Goal: Navigation & Orientation: Understand site structure

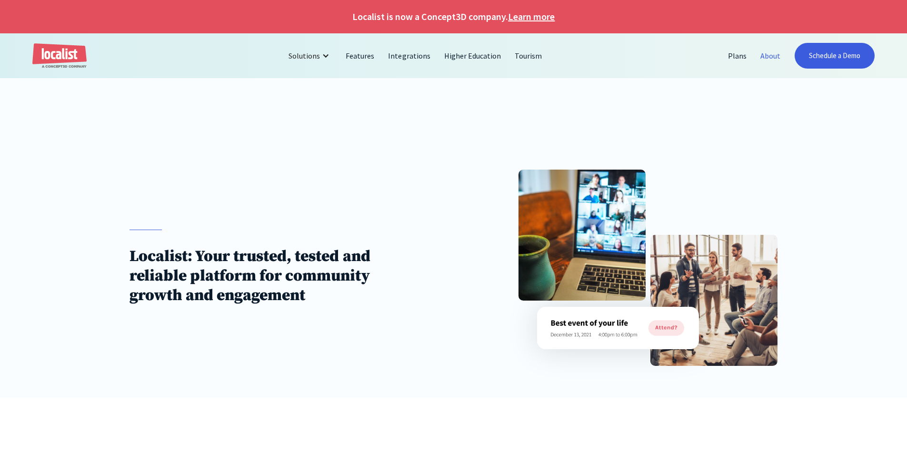
scroll to position [1190, 0]
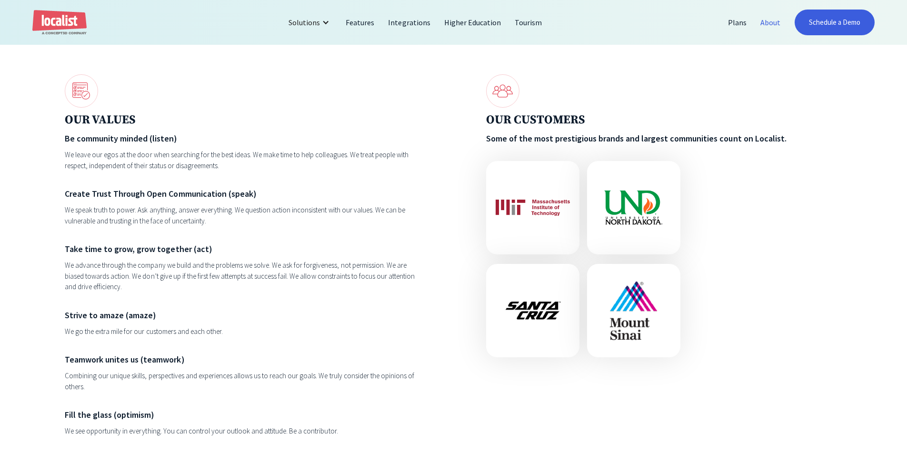
click at [275, 226] on div "We speak truth to power. Ask anything, answer everything. We question action in…" at bounding box center [243, 215] width 356 height 21
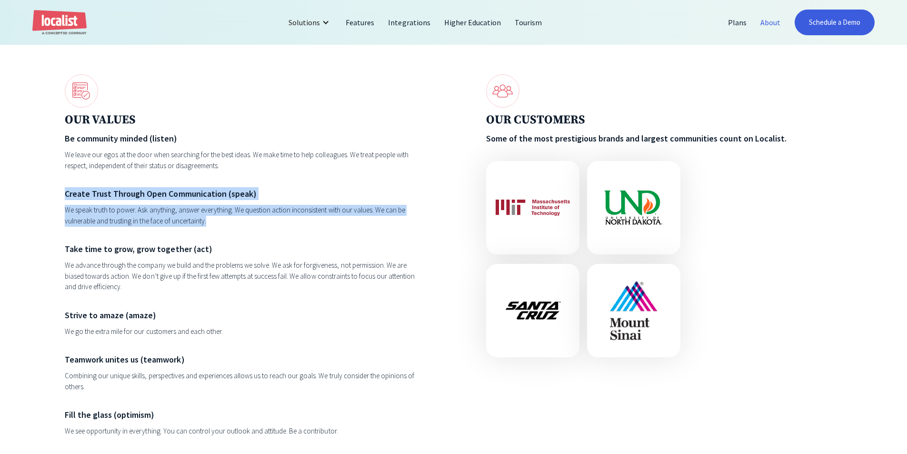
drag, startPoint x: 227, startPoint y: 223, endPoint x: 37, endPoint y: 192, distance: 192.5
click at [37, 192] on div "Some things we believe in Without events, you don’t have a community. OUR PURPO…" at bounding box center [453, 105] width 907 height 824
drag, startPoint x: 87, startPoint y: 197, endPoint x: 249, endPoint y: 227, distance: 165.7
click at [249, 227] on div "Some things we believe in Without events, you don’t have a community. OUR PURPO…" at bounding box center [453, 105] width 907 height 824
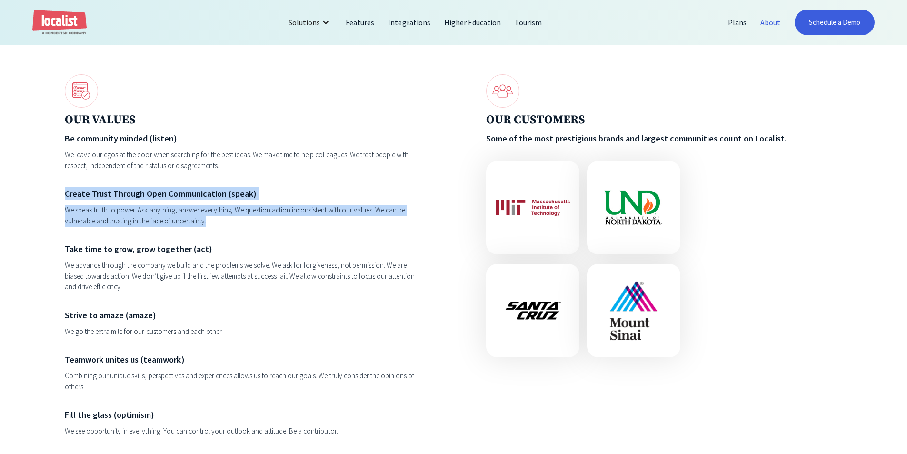
click at [249, 226] on div "We speak truth to power. Ask anything, answer everything. We question action in…" at bounding box center [243, 215] width 356 height 21
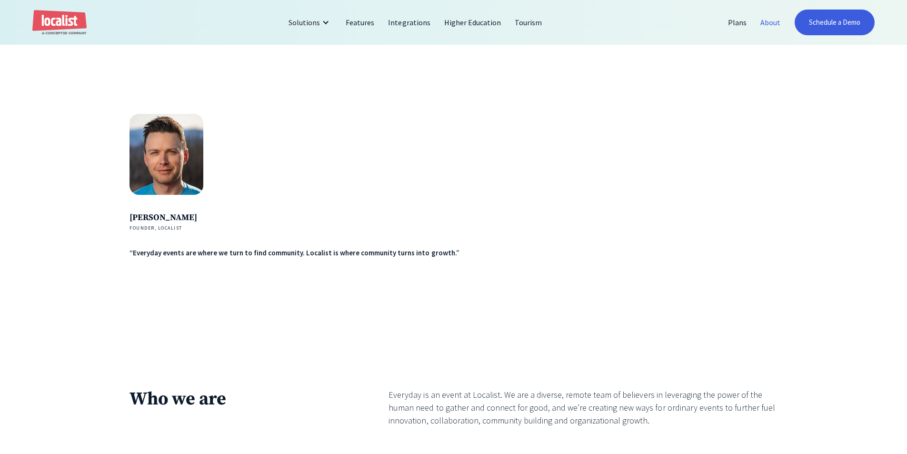
scroll to position [1666, 0]
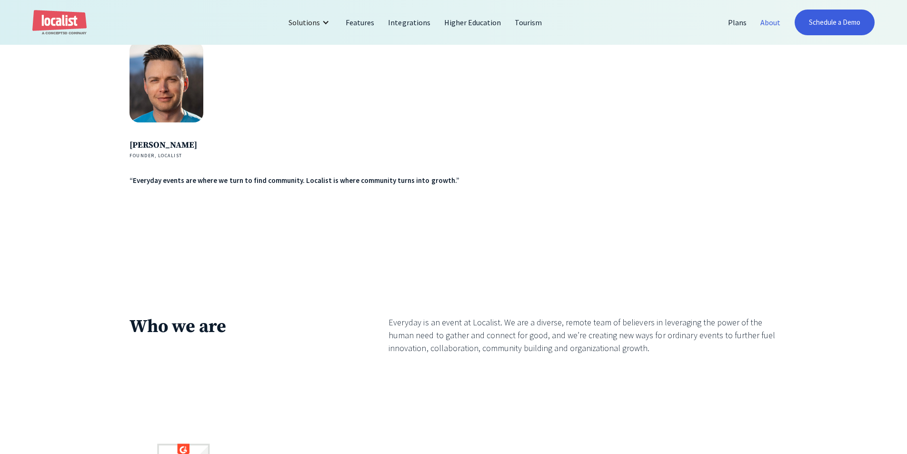
drag, startPoint x: 385, startPoint y: 167, endPoint x: 129, endPoint y: 201, distance: 257.4
click at [128, 203] on div "[PERSON_NAME] Founder, Localist “Everyday events are where we turn to find comm…" at bounding box center [453, 178] width 907 height 274
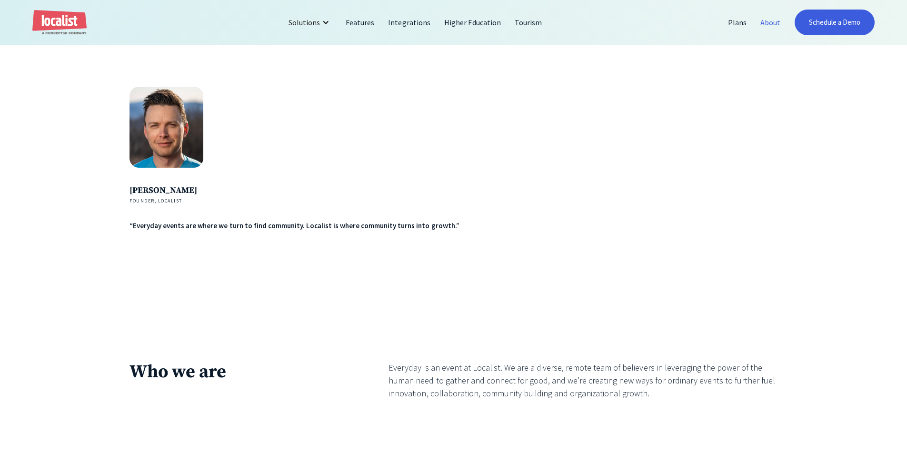
scroll to position [1618, 0]
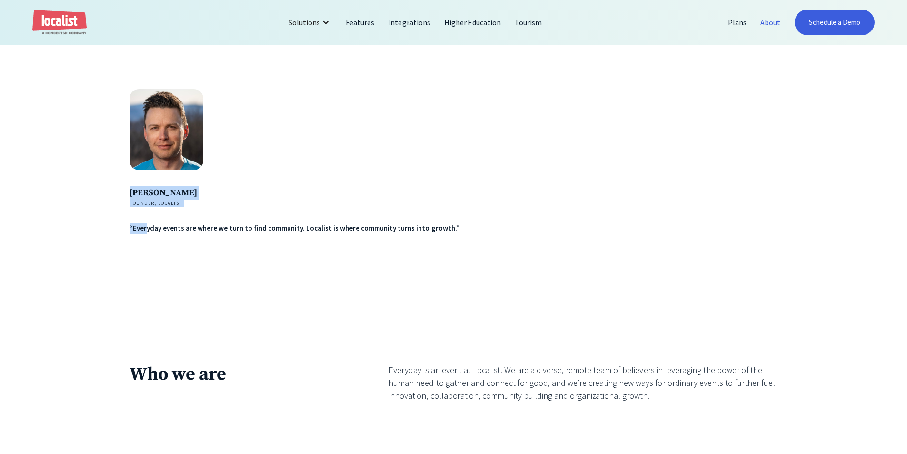
drag, startPoint x: 146, startPoint y: 227, endPoint x: 113, endPoint y: 200, distance: 42.2
click at [113, 200] on div "[PERSON_NAME] Founder, Localist “Everyday events are where we turn to find comm…" at bounding box center [453, 226] width 907 height 274
